Goal: Task Accomplishment & Management: Use online tool/utility

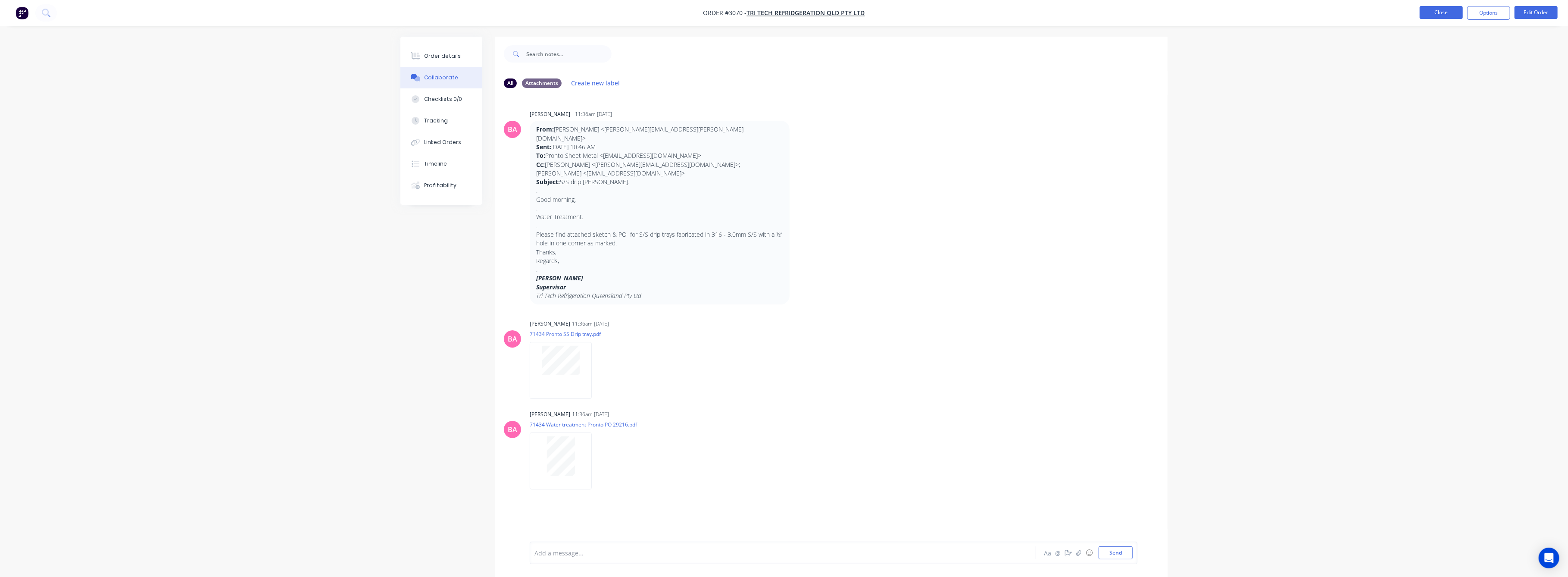
click at [1457, 11] on button "Close" at bounding box center [1441, 12] width 43 height 13
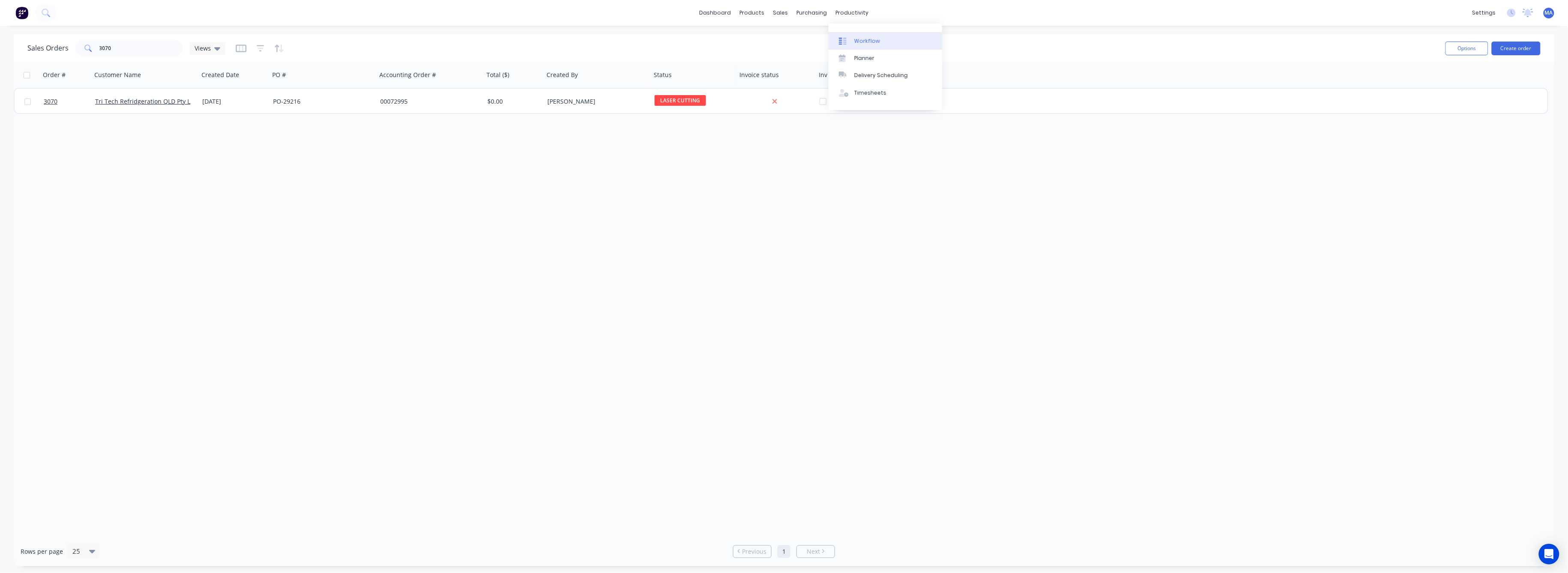
click at [850, 33] on link "Workflow" at bounding box center [885, 41] width 114 height 17
click at [160, 45] on input "text" at bounding box center [140, 48] width 85 height 17
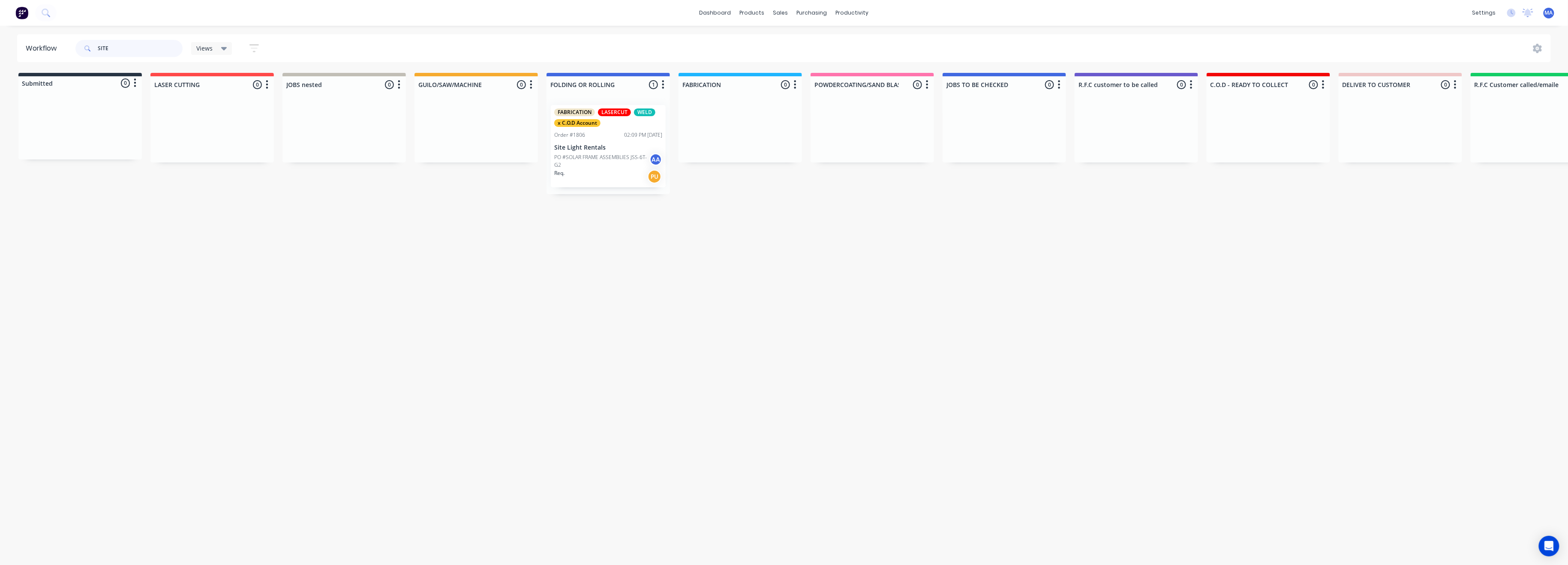
type input "SITE"
click at [602, 146] on p "Site Light Rentals" at bounding box center [608, 148] width 108 height 7
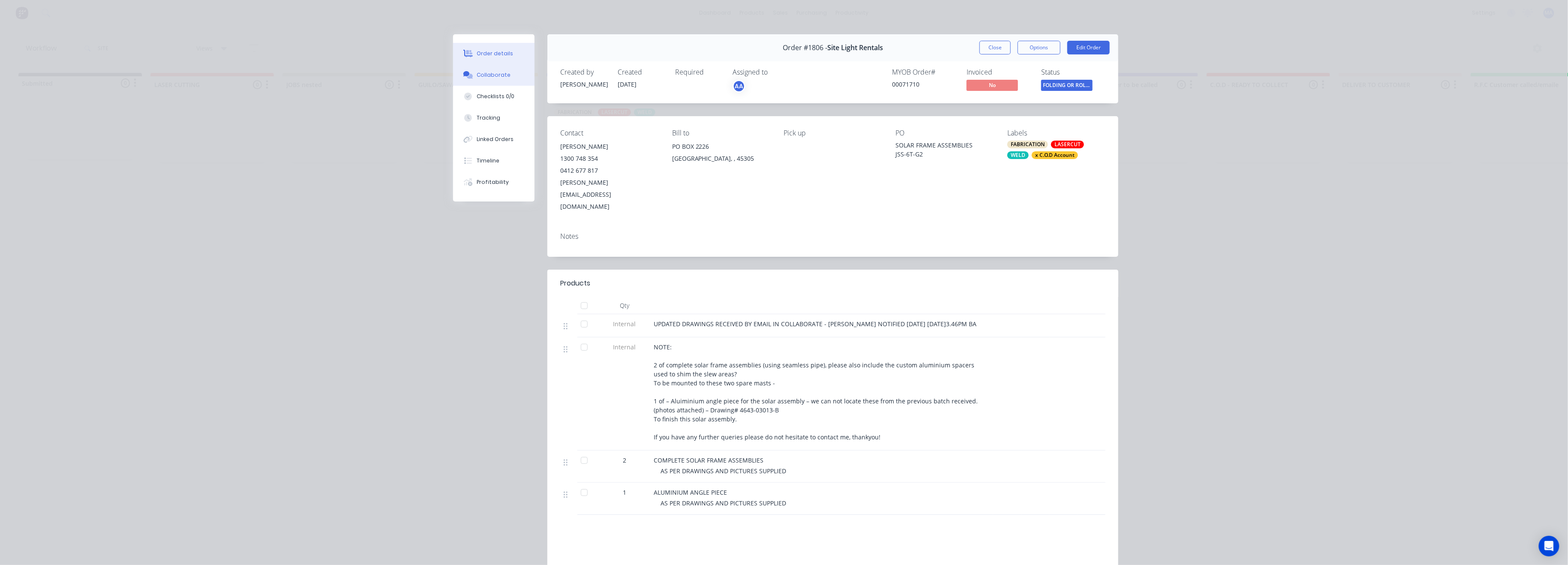
click at [487, 77] on div "Collaborate" at bounding box center [494, 75] width 34 height 8
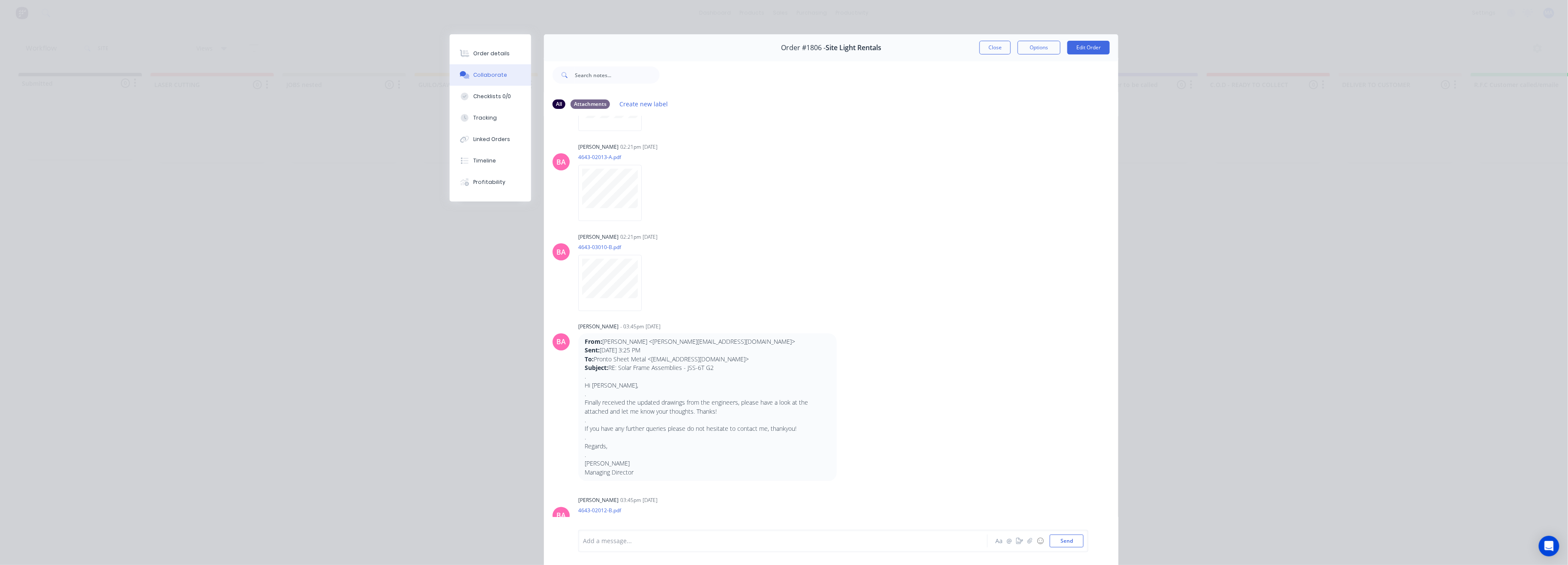
scroll to position [902, 0]
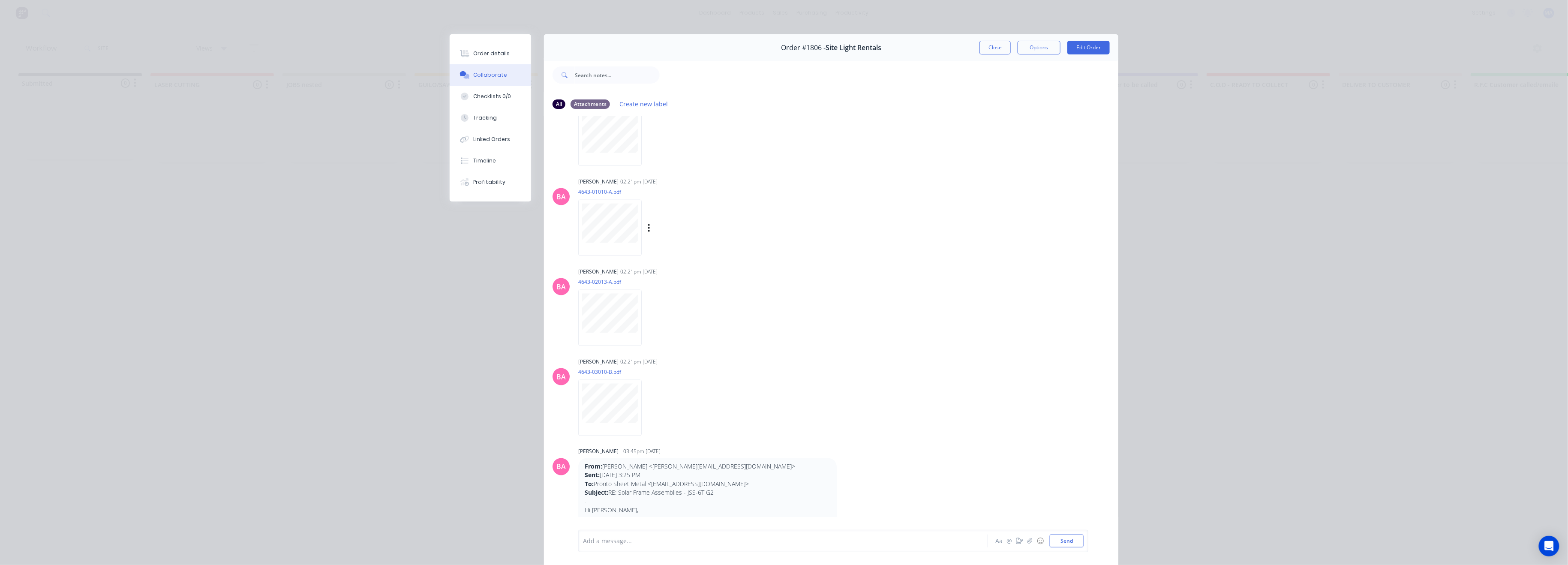
drag, startPoint x: 647, startPoint y: 321, endPoint x: 790, endPoint y: 230, distance: 169.5
click at [790, 230] on div "[PERSON_NAME] 02:21pm [DATE] 4643-01010-A.pdf Labels Download Delete" at bounding box center [712, 214] width 268 height 77
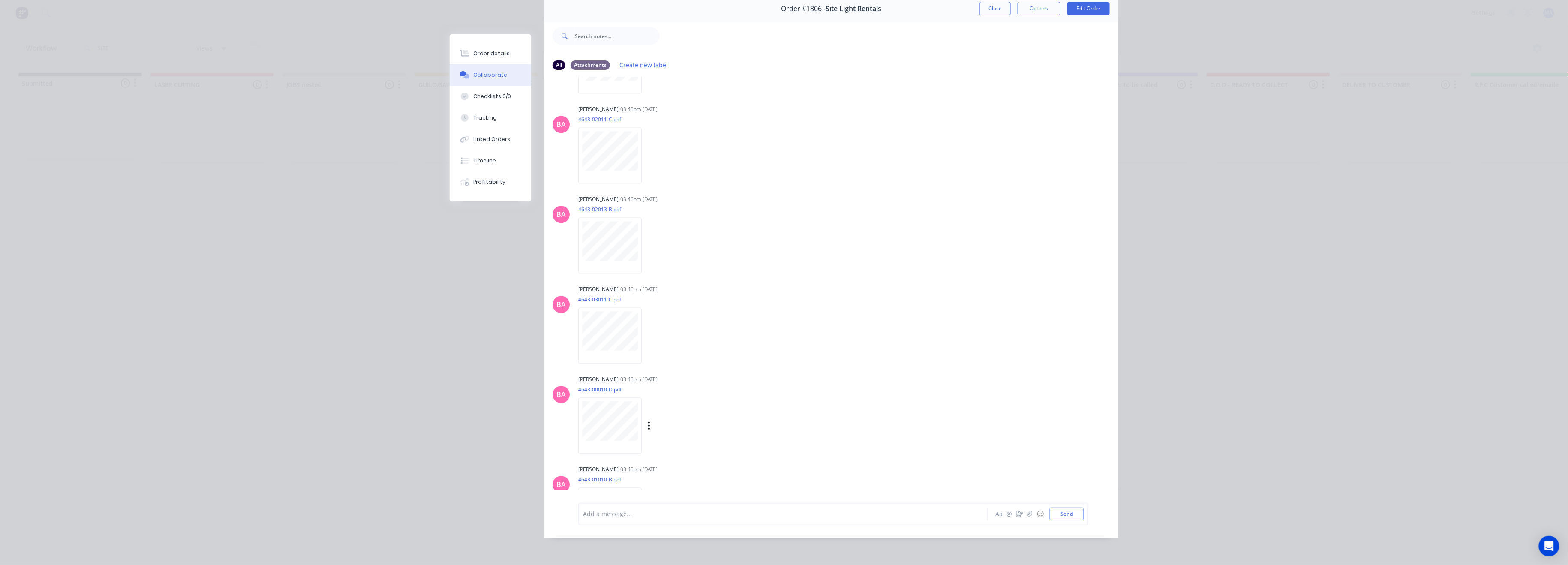
scroll to position [1360, 0]
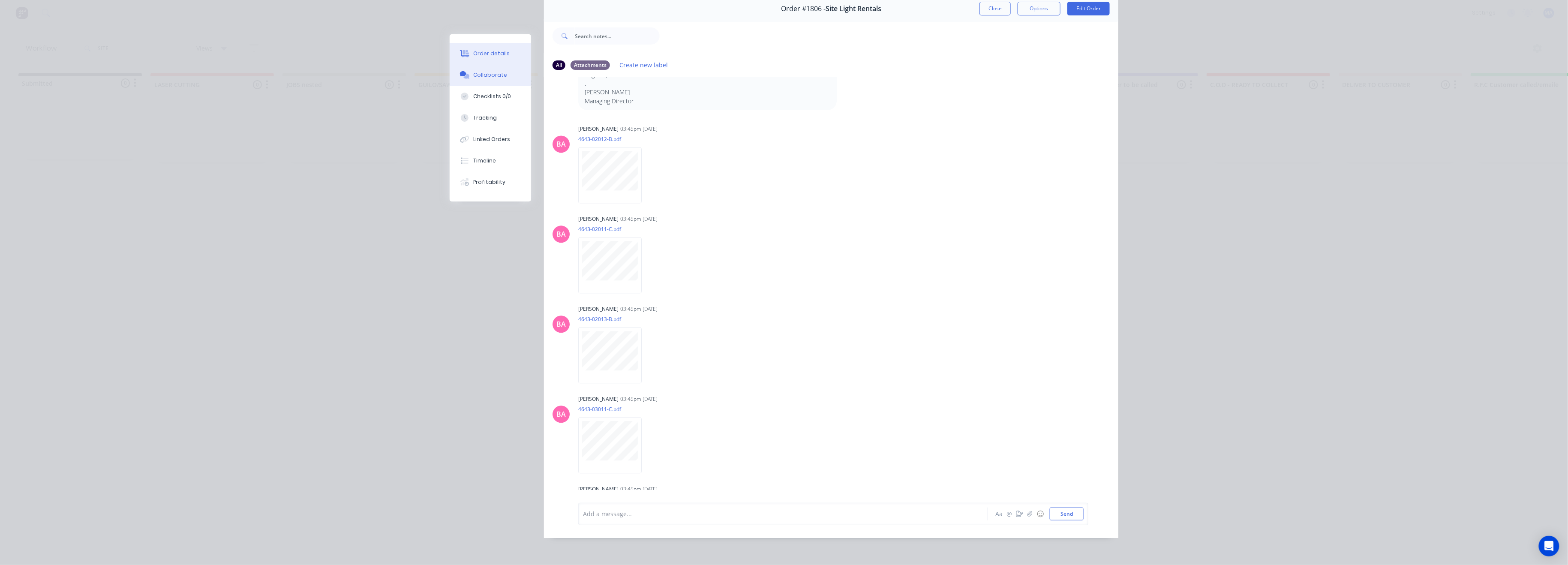
click at [474, 52] on div "Order details" at bounding box center [492, 54] width 37 height 8
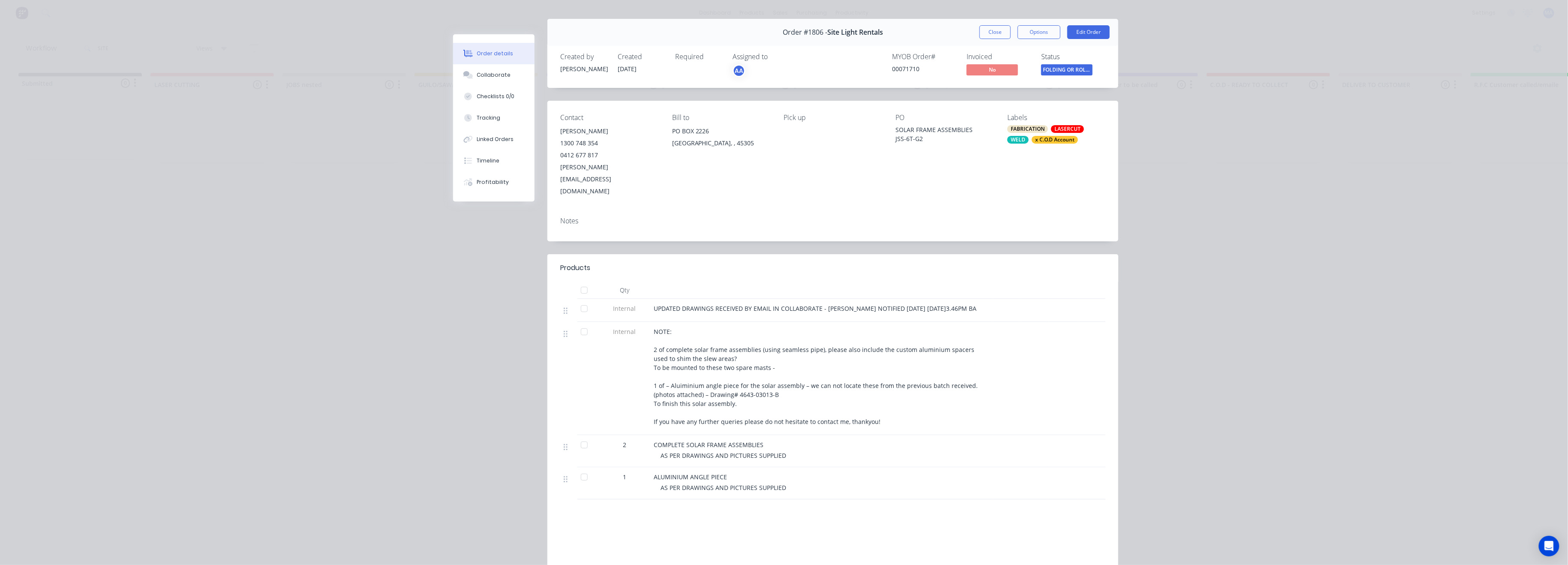
scroll to position [0, 0]
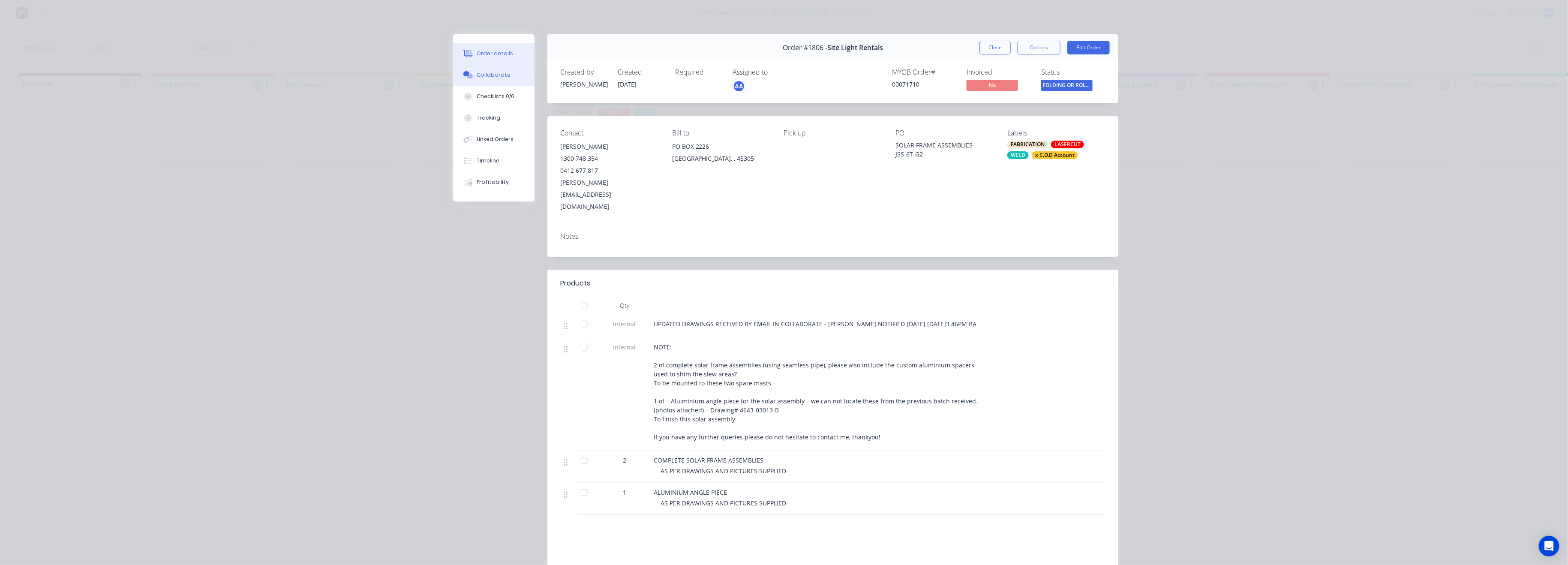
click at [489, 75] on div "Collaborate" at bounding box center [494, 75] width 34 height 8
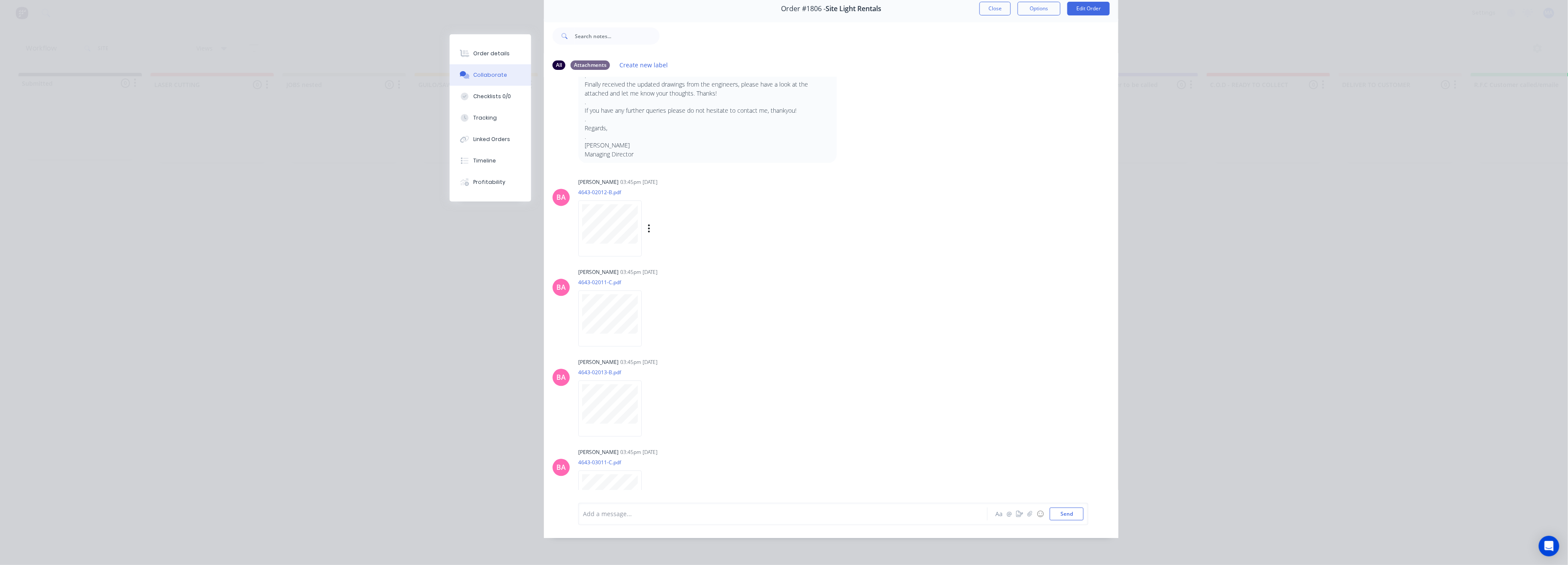
scroll to position [1302, 0]
click at [483, 55] on div "Order details" at bounding box center [492, 54] width 37 height 8
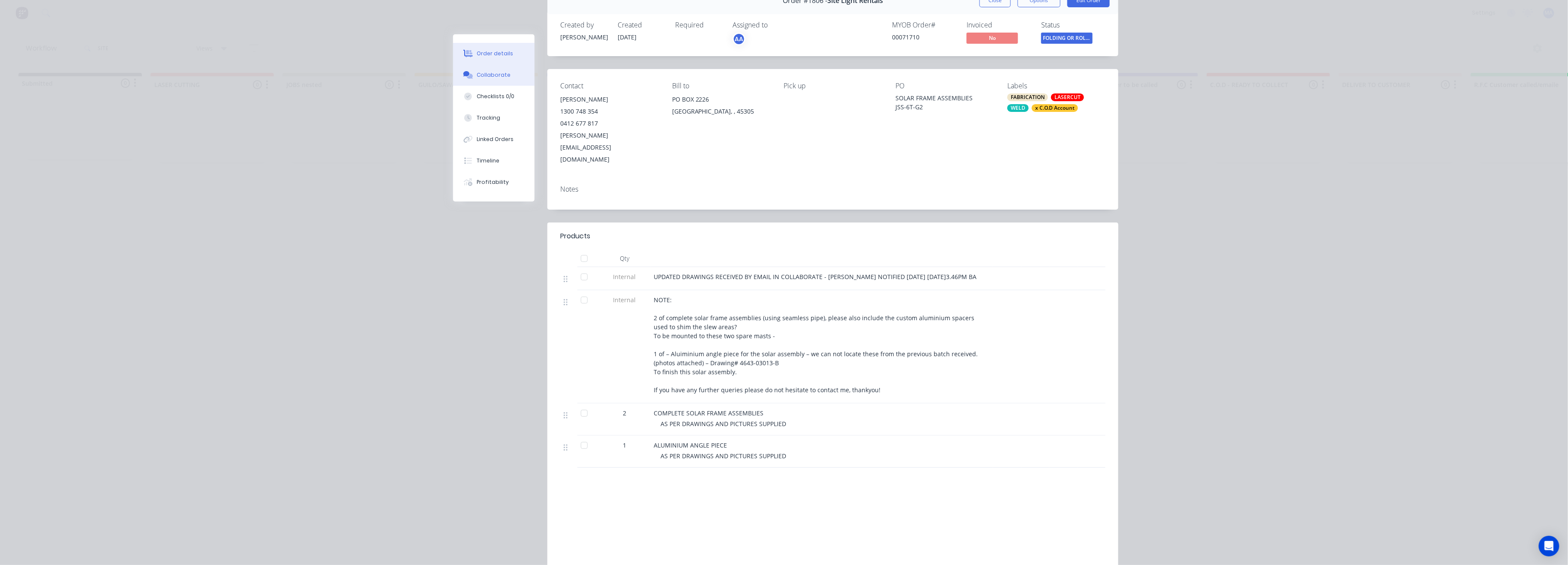
click at [483, 78] on div "Collaborate" at bounding box center [494, 75] width 34 height 8
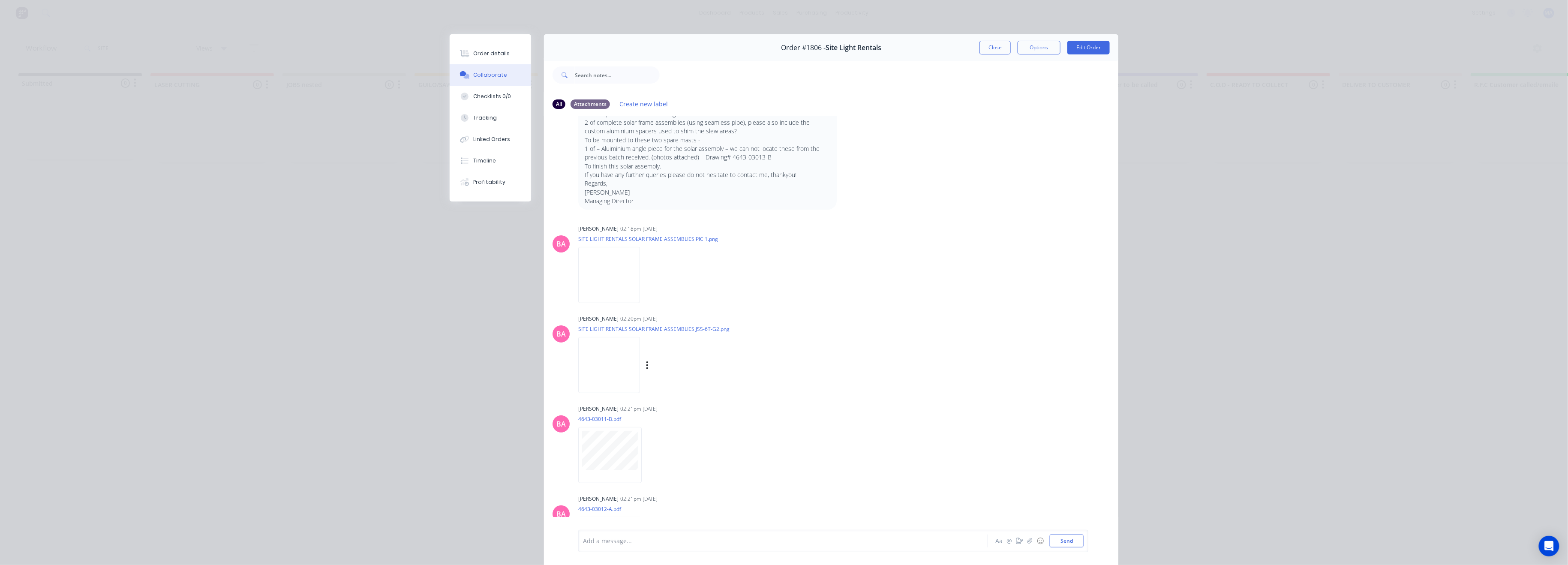
scroll to position [0, 0]
